Goal: Participate in discussion: Engage in conversation with other users on a specific topic

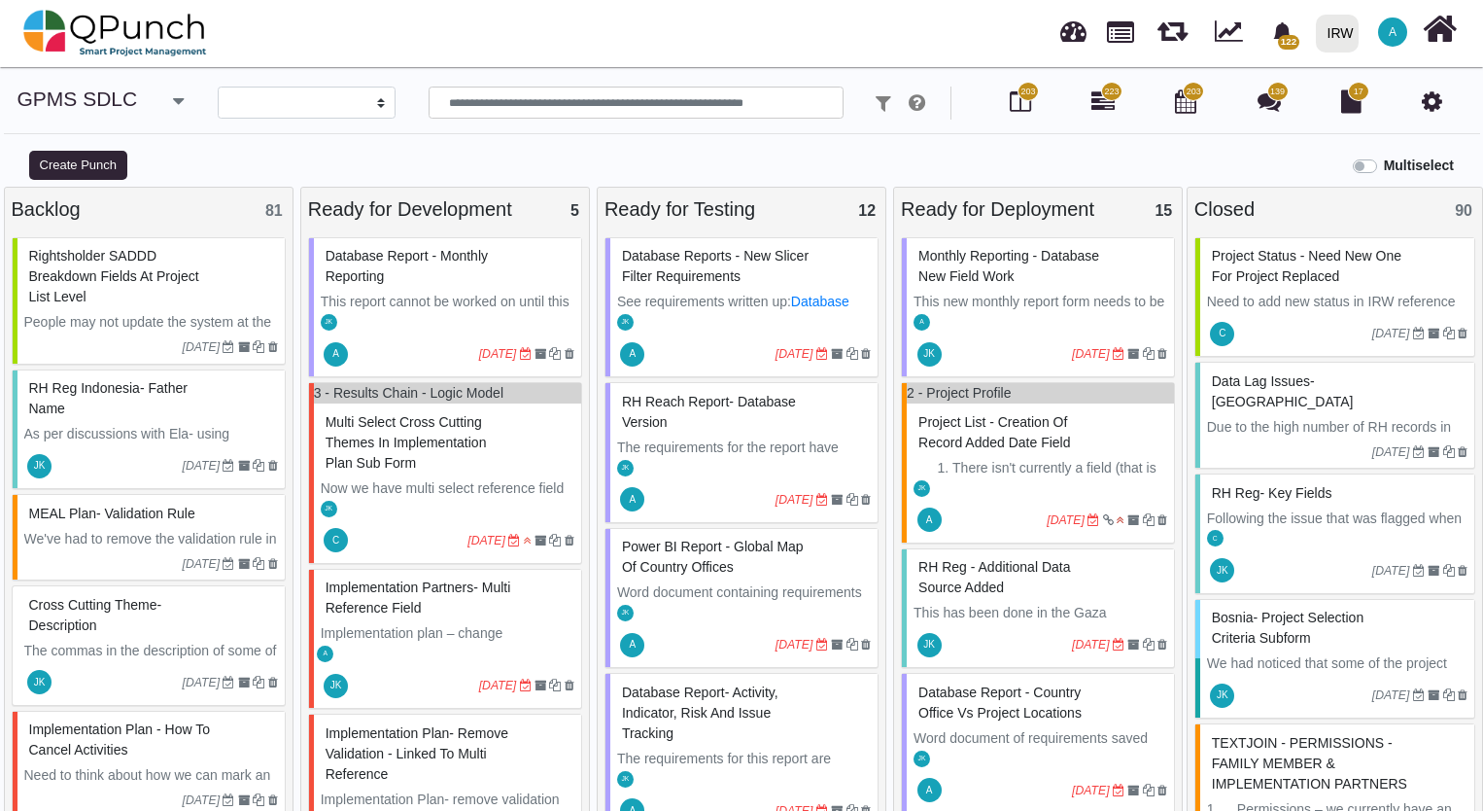
select select
click at [740, 268] on span "Database Reports - New Slicer Filter Requirements" at bounding box center [715, 266] width 187 height 36
click at [740, 268] on div "Database Reports - New Slicer Filter Requirements See requirements written up: …" at bounding box center [742, 307] width 274 height 141
select select "**********"
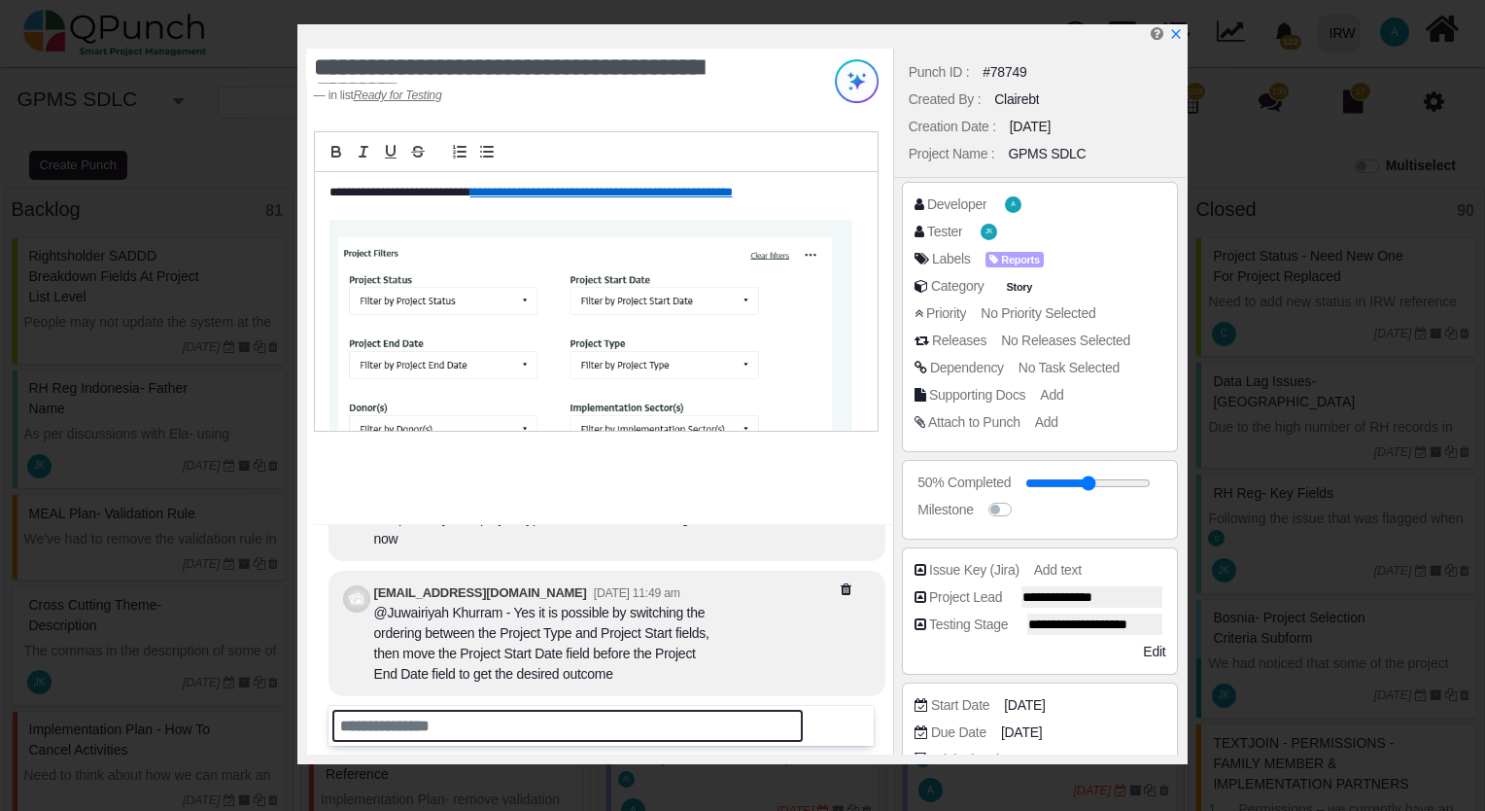
click at [646, 723] on input "text" at bounding box center [567, 726] width 470 height 32
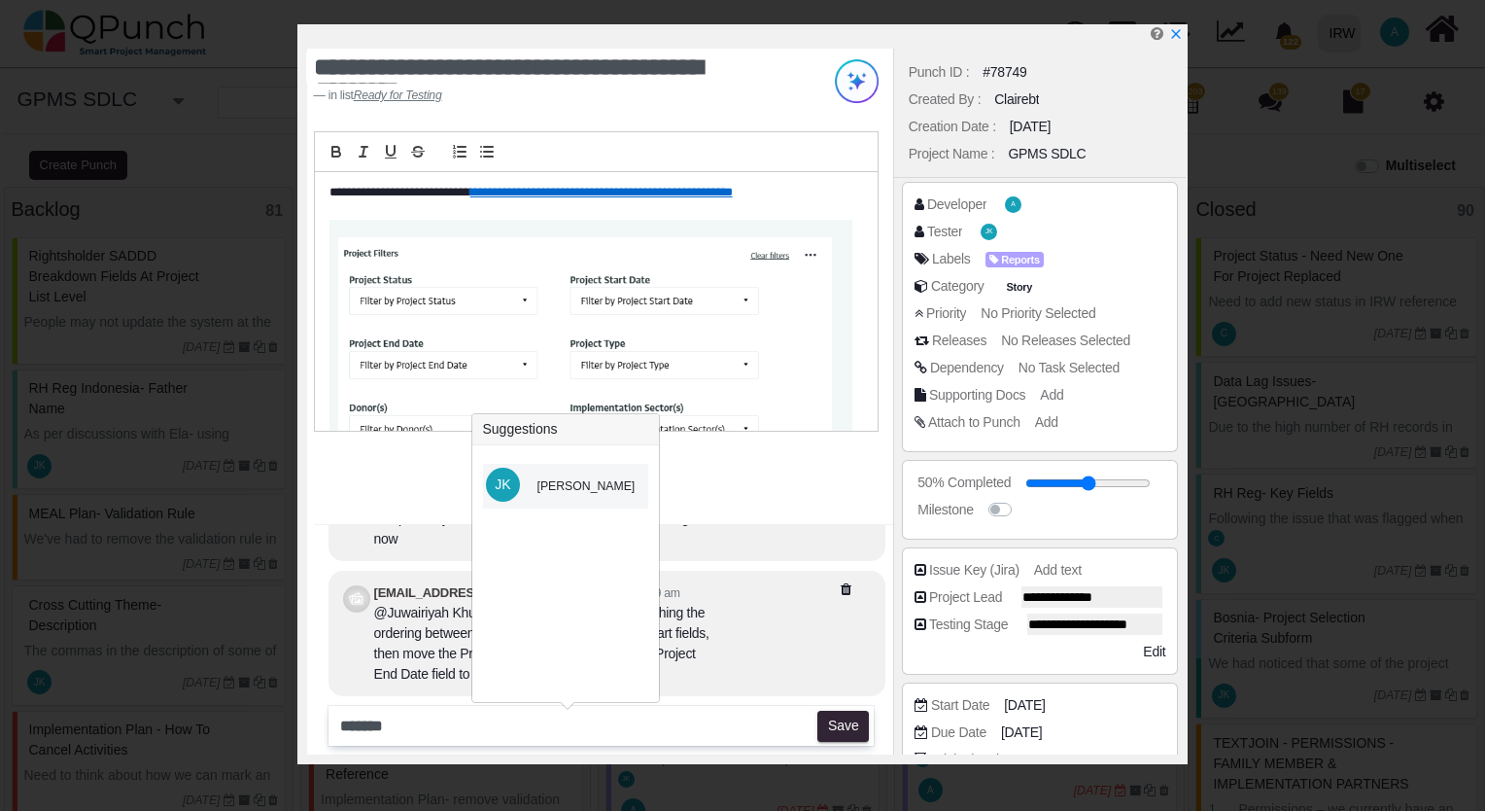
click at [607, 491] on div "[PERSON_NAME]" at bounding box center [586, 485] width 98 height 17
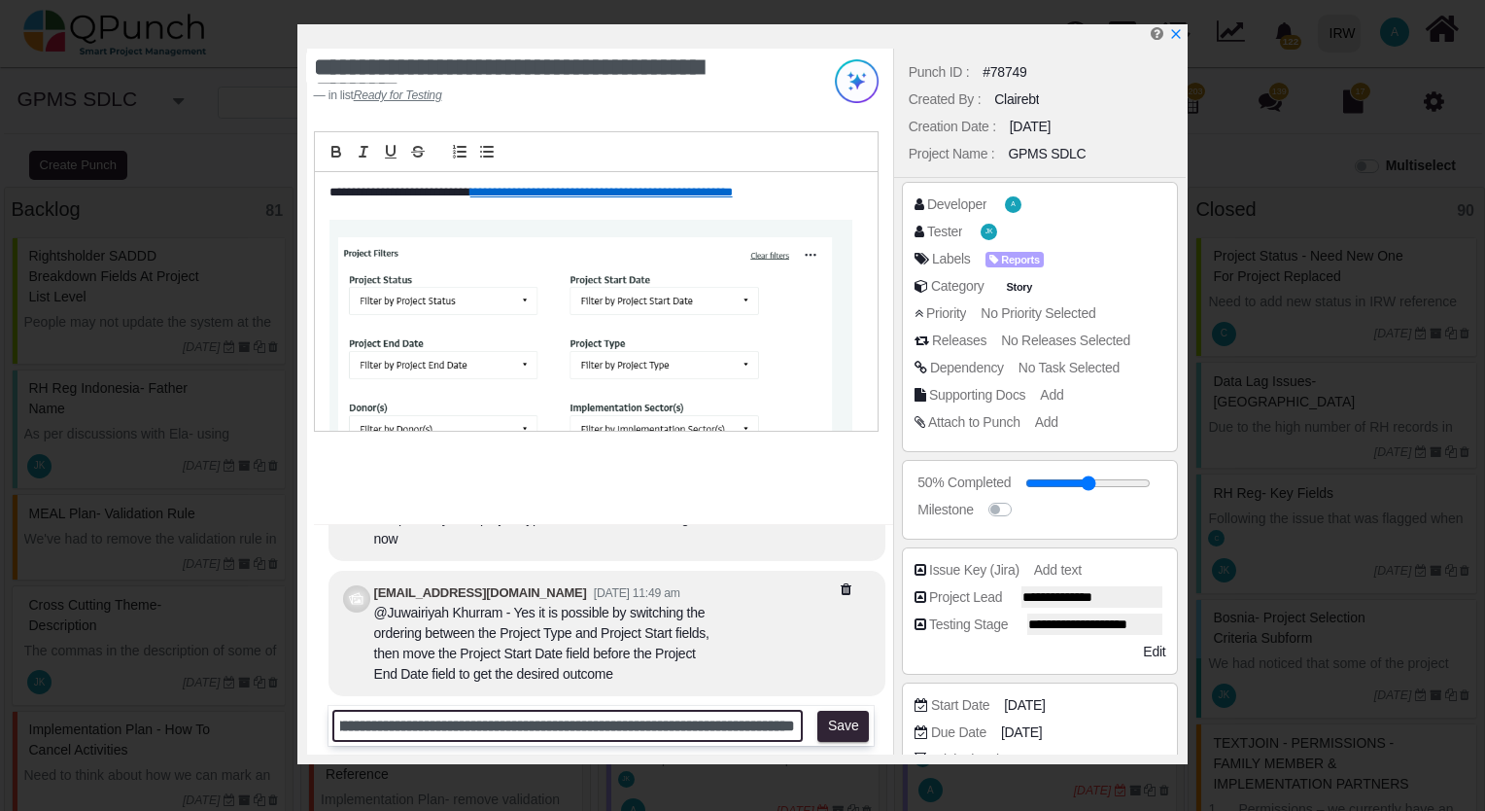
scroll to position [0, 1485]
type input "**********"
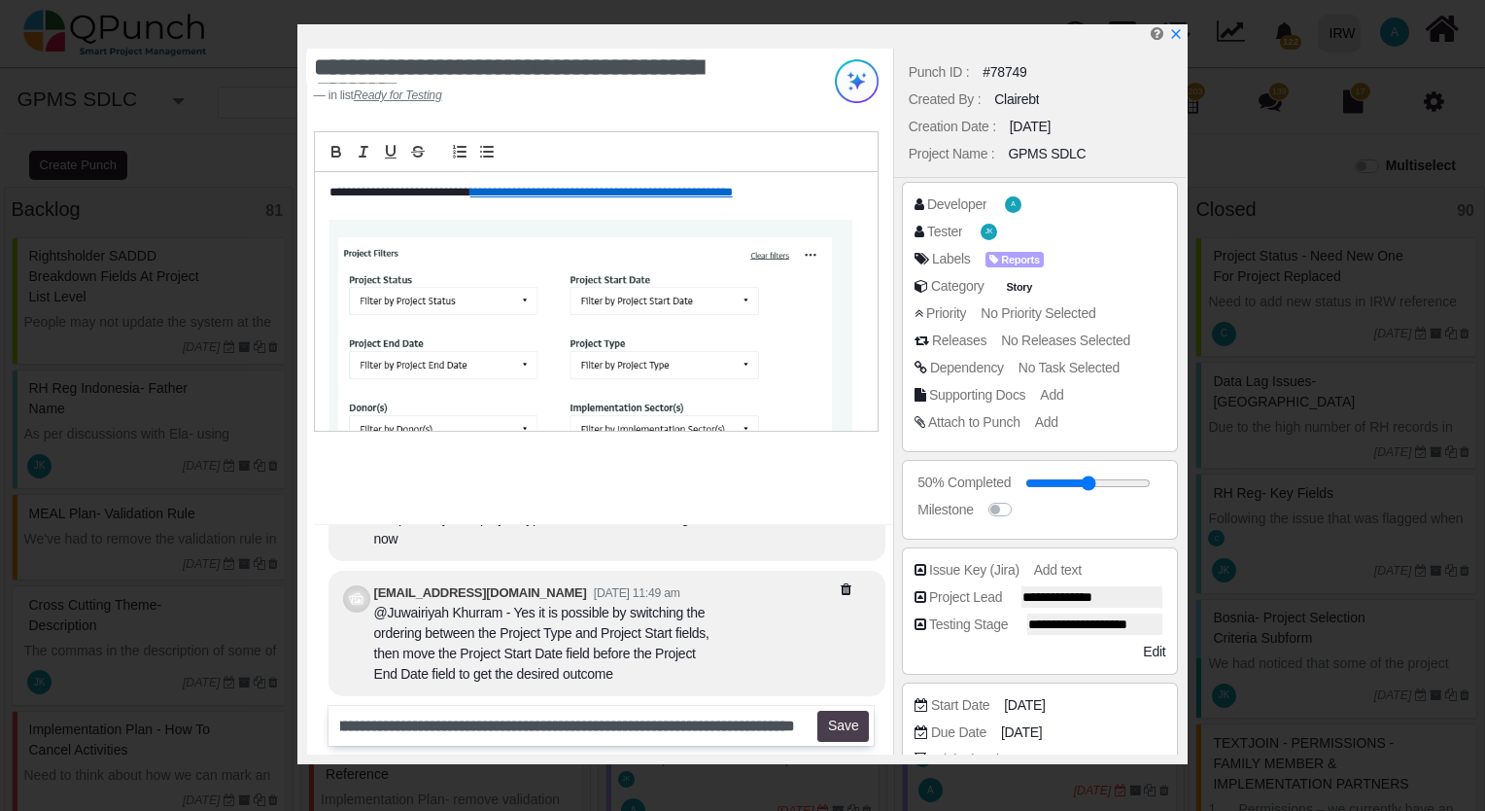
click at [848, 734] on button "Save" at bounding box center [843, 726] width 52 height 31
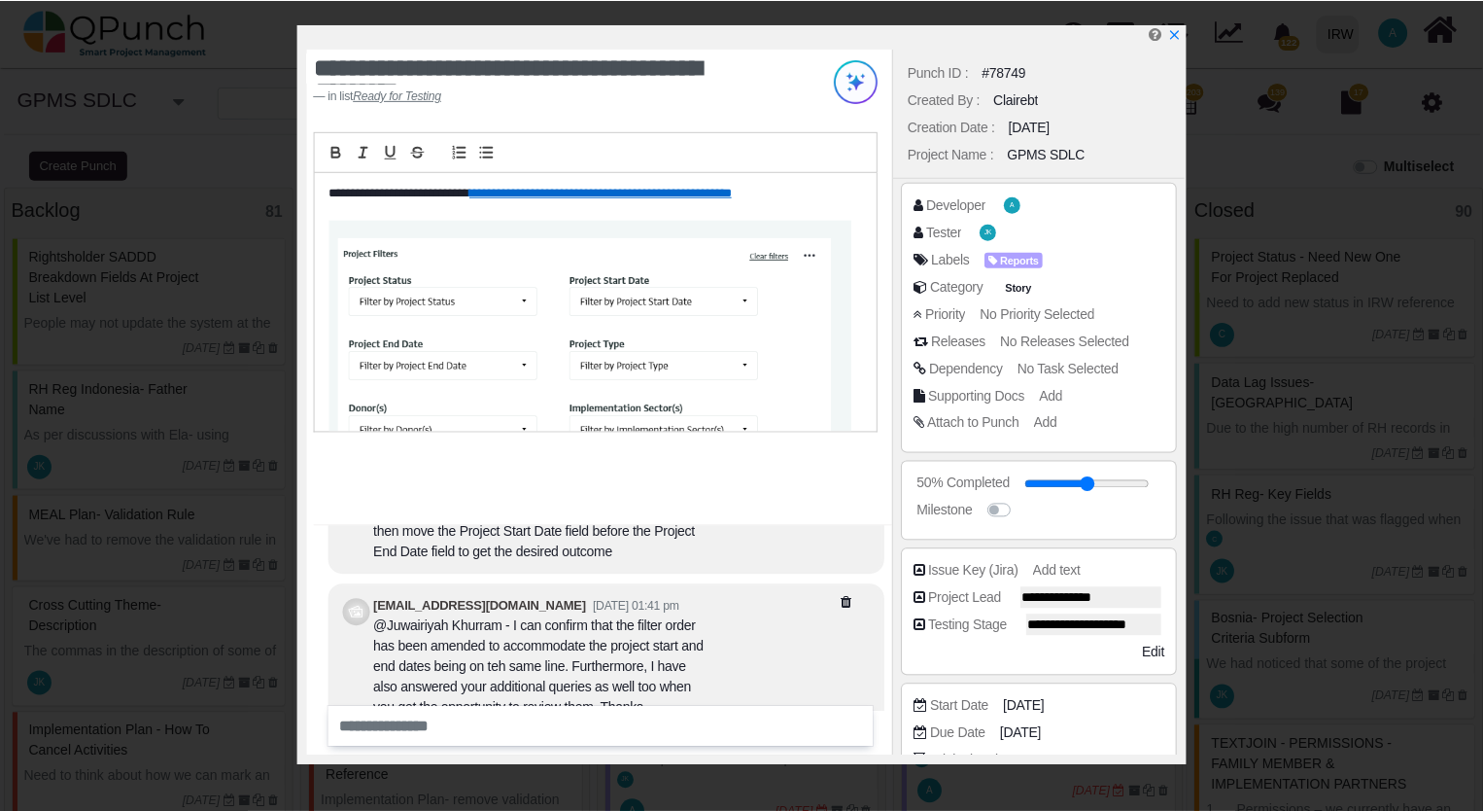
scroll to position [0, 0]
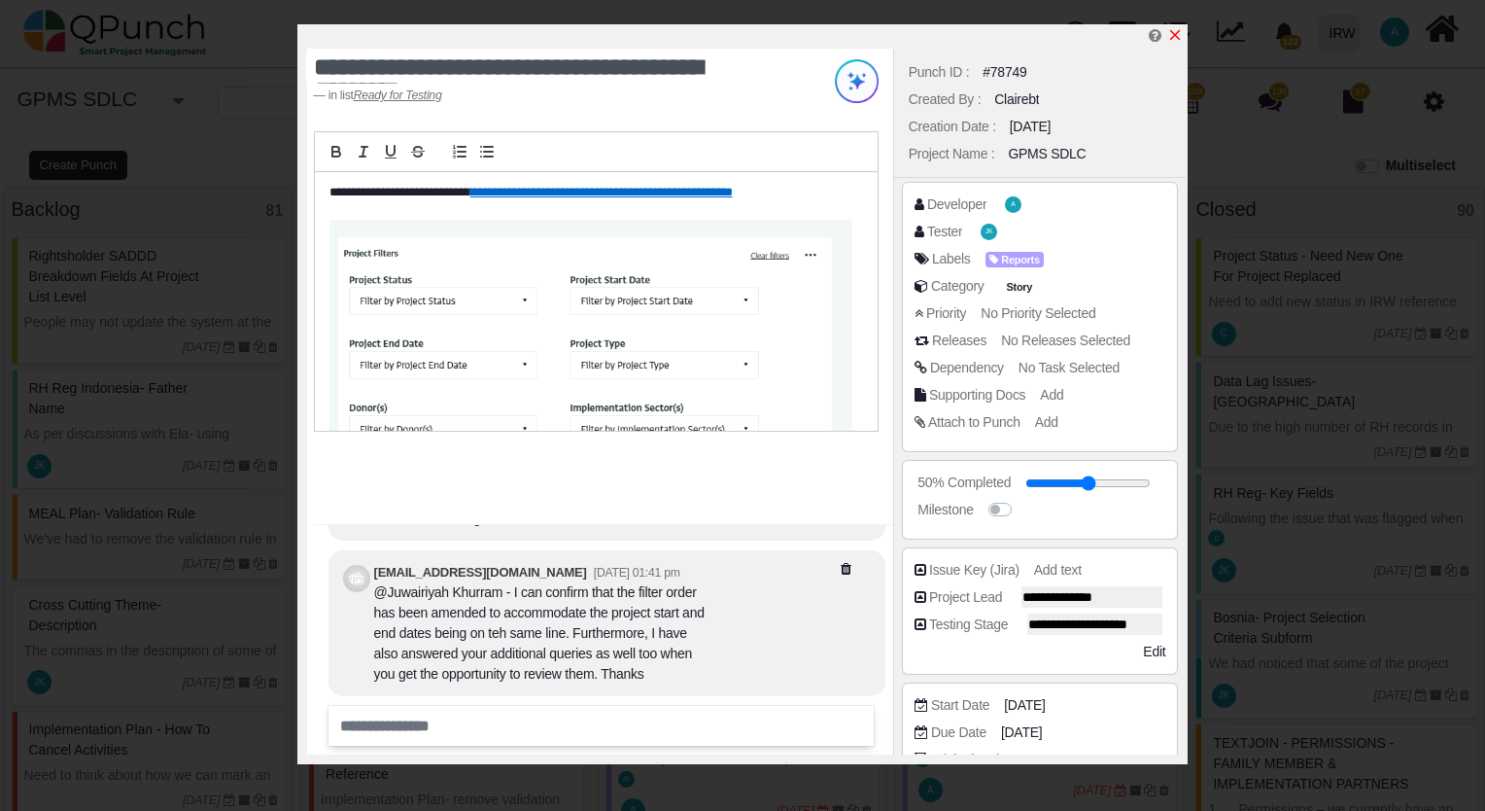
click at [1182, 36] on icon "x" at bounding box center [1175, 35] width 16 height 16
